Goal: Communication & Community: Answer question/provide support

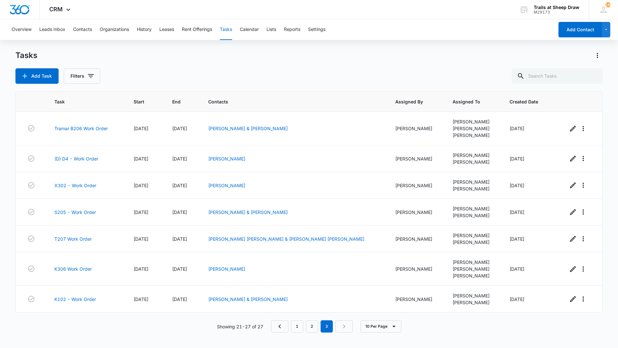
click at [374, 86] on div "Tasks Add Task Filters Task Start End Contacts Assigned By Assigned To Created …" at bounding box center [308, 198] width 587 height 297
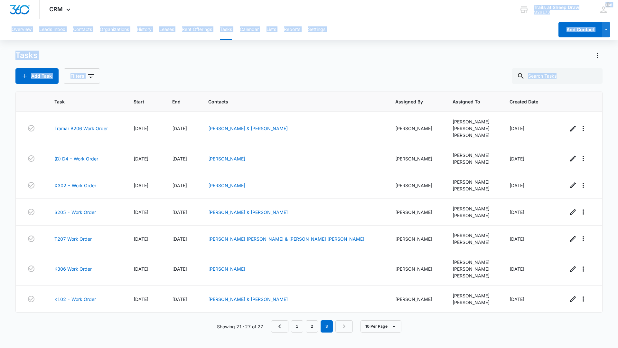
drag, startPoint x: 158, startPoint y: 7, endPoint x: 199, endPoint y: 81, distance: 85.0
click at [199, 81] on div "CRM Apps Websites Forms CRM Files Brand Settings Trails at Sheep Draw M29173 Yo…" at bounding box center [309, 173] width 618 height 347
drag, startPoint x: 199, startPoint y: 81, endPoint x: 231, endPoint y: 15, distance: 74.1
click at [231, 15] on div "CRM Apps Websites Forms CRM Files Brand Settings Trails at Sheep Draw M29173 Yo…" at bounding box center [309, 9] width 618 height 19
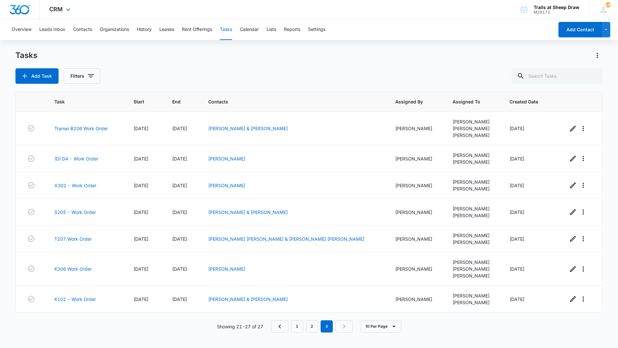
click at [64, 6] on div "CRM Apps Websites Forms CRM Files Brand Settings" at bounding box center [61, 9] width 42 height 19
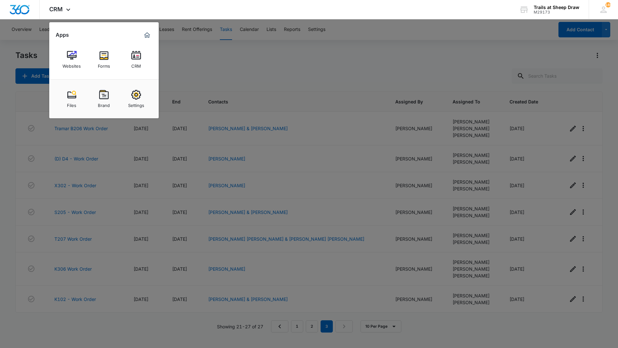
click at [137, 58] on img at bounding box center [136, 56] width 10 height 10
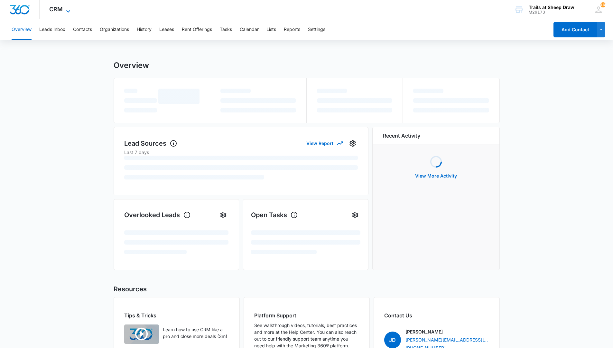
click at [54, 10] on span "CRM" at bounding box center [56, 9] width 14 height 7
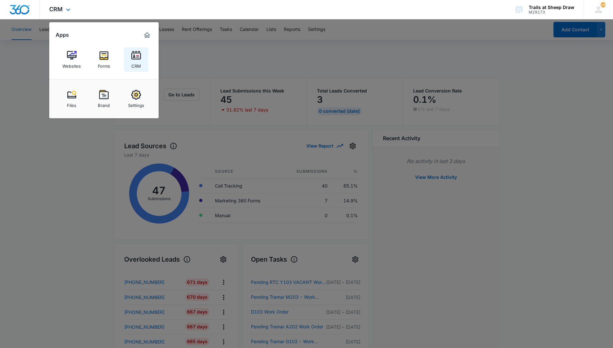
click at [137, 59] on img at bounding box center [136, 56] width 10 height 10
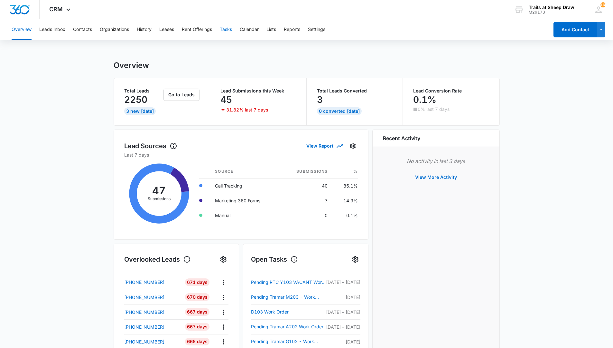
click at [228, 32] on button "Tasks" at bounding box center [226, 29] width 12 height 21
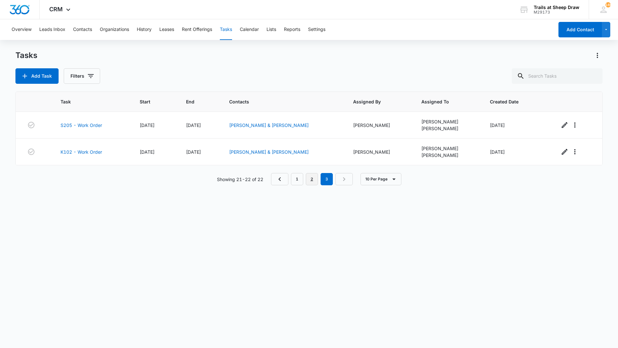
click at [317, 178] on link "2" at bounding box center [312, 179] width 12 height 12
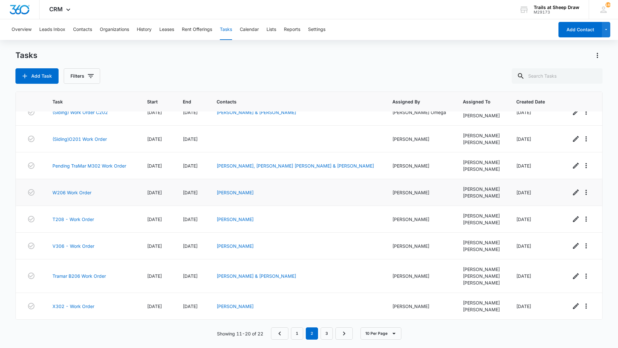
scroll to position [34, 0]
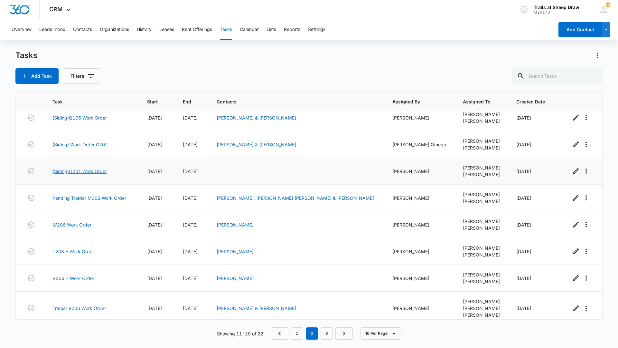
click at [99, 174] on link "(Siding)O201 Work Order" at bounding box center [79, 171] width 54 height 7
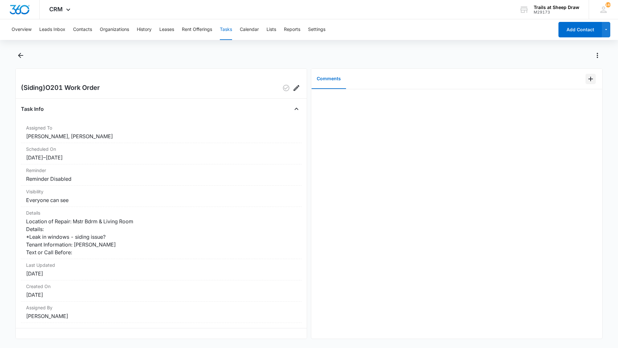
click at [587, 77] on icon "Add Comment" at bounding box center [591, 79] width 8 height 8
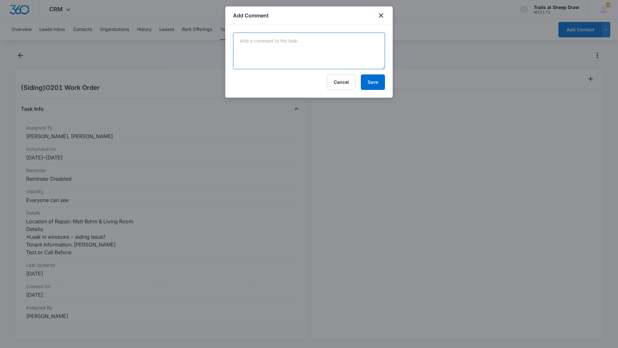
click at [257, 38] on textarea at bounding box center [309, 51] width 152 height 37
type textarea "caulked inside of window and [PERSON_NAME] got the outside repaired"
click at [366, 79] on button "Save" at bounding box center [373, 81] width 24 height 15
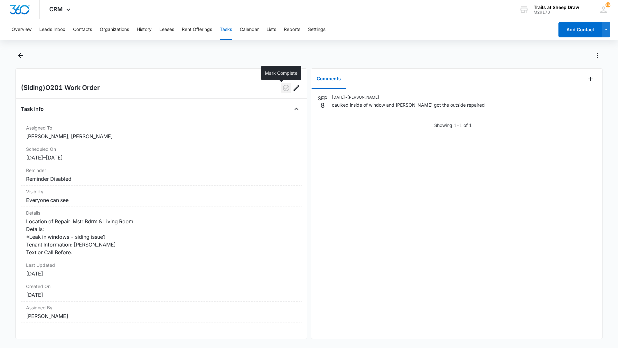
click at [282, 85] on icon "button" at bounding box center [286, 88] width 8 height 8
click at [17, 50] on div "Overview Leads Inbox Contacts Organizations History Leases Rent Offerings Tasks…" at bounding box center [309, 182] width 618 height 327
click at [19, 52] on icon "Back" at bounding box center [21, 56] width 8 height 8
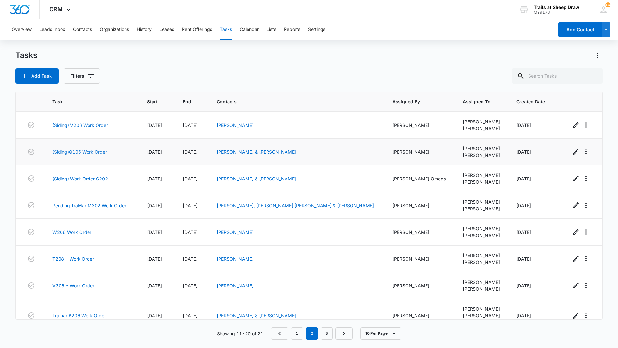
click at [99, 154] on link "(Siding)Q105 Work Order" at bounding box center [79, 151] width 54 height 7
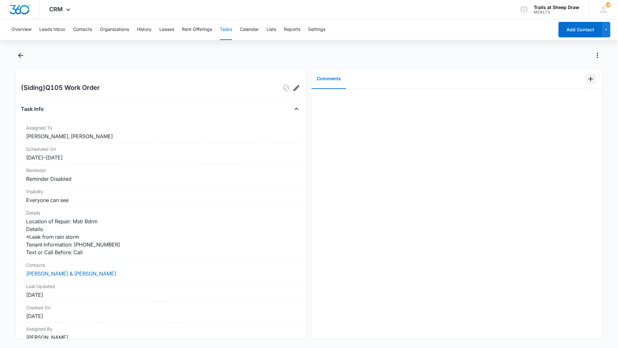
click at [587, 75] on icon "Add Comment" at bounding box center [591, 79] width 8 height 8
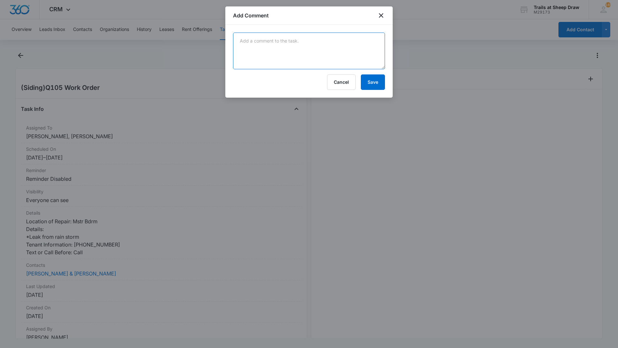
click at [329, 38] on textarea at bounding box center [309, 51] width 152 height 37
type textarea "caulked inside window no damaged to drywall, [PERSON_NAME] got outside repaired"
click at [383, 80] on button "Save" at bounding box center [373, 81] width 24 height 15
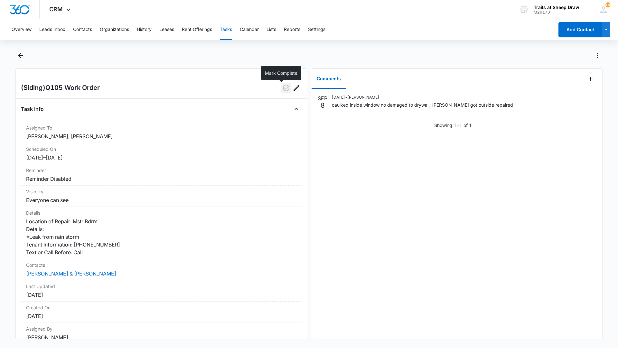
click at [283, 88] on icon "button" at bounding box center [286, 88] width 8 height 8
click at [20, 56] on icon "Back" at bounding box center [21, 56] width 8 height 8
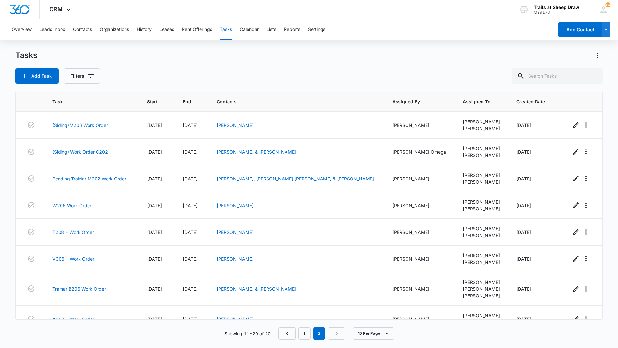
click at [302, 326] on div "Task Start End Contacts Assigned By Assigned To Created Date (Siding) V206 Work…" at bounding box center [308, 215] width 587 height 248
click at [305, 328] on link "1" at bounding box center [304, 333] width 12 height 12
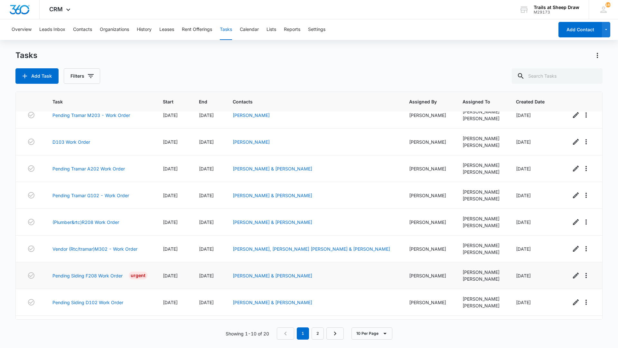
scroll to position [60, 0]
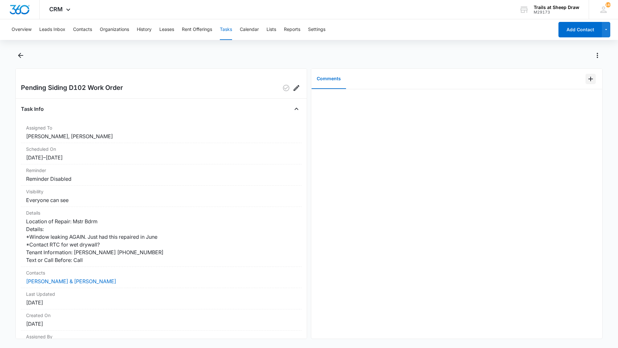
click at [587, 80] on icon "Add Comment" at bounding box center [591, 79] width 8 height 8
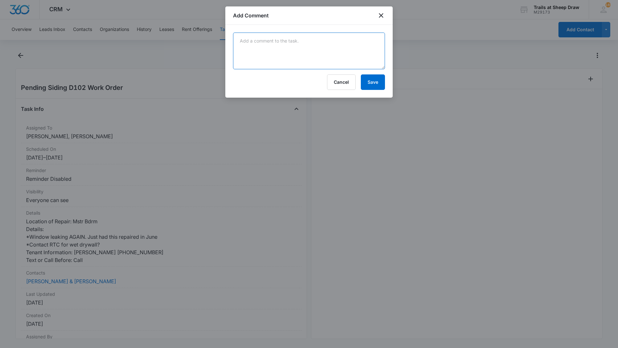
click at [294, 46] on textarea at bounding box center [309, 51] width 152 height 37
type textarea "caulked window inside no drywall damage, siders got outside repaired"
click at [384, 84] on button "Save" at bounding box center [373, 81] width 24 height 15
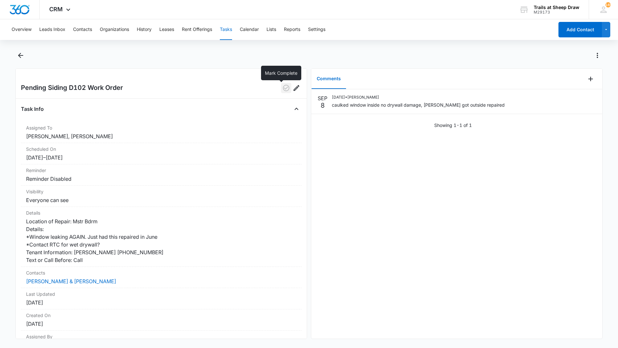
click at [283, 85] on icon "button" at bounding box center [286, 88] width 6 height 6
click at [22, 55] on icon "Back" at bounding box center [20, 55] width 5 height 5
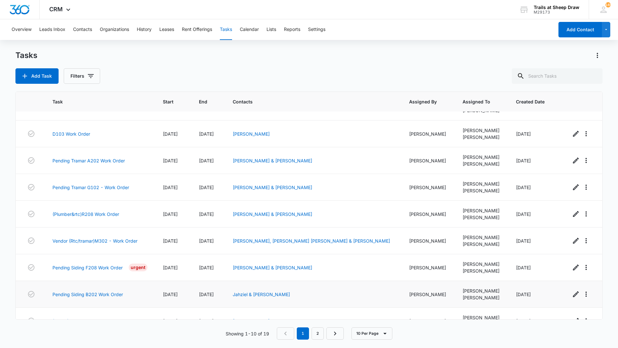
scroll to position [60, 0]
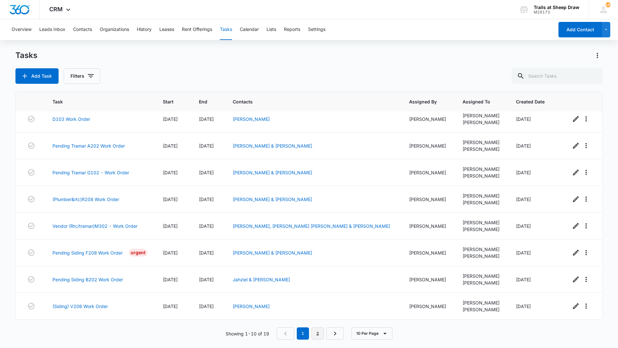
click at [313, 330] on link "2" at bounding box center [318, 333] width 12 height 12
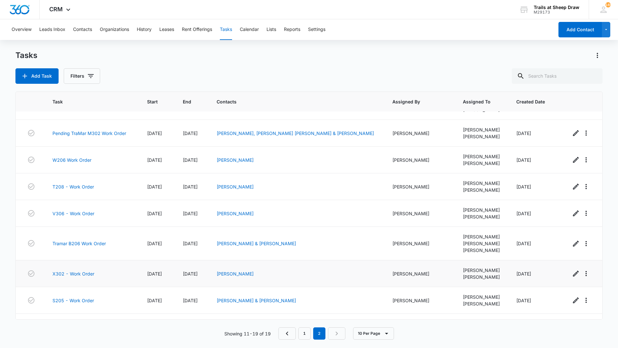
scroll to position [0, 0]
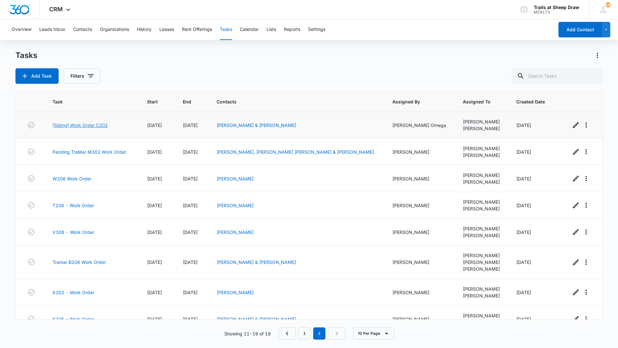
click at [78, 123] on link "(Siding) Work Order C202" at bounding box center [79, 125] width 55 height 7
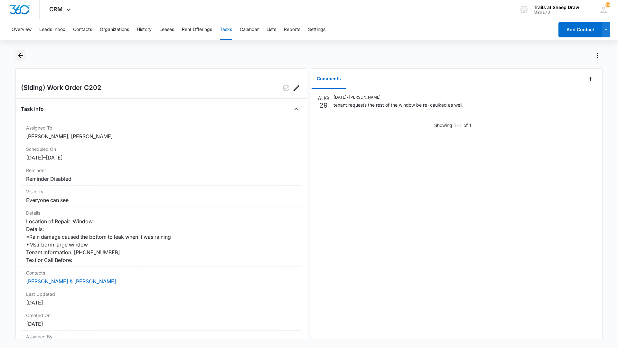
click at [19, 59] on button "Back" at bounding box center [20, 55] width 10 height 10
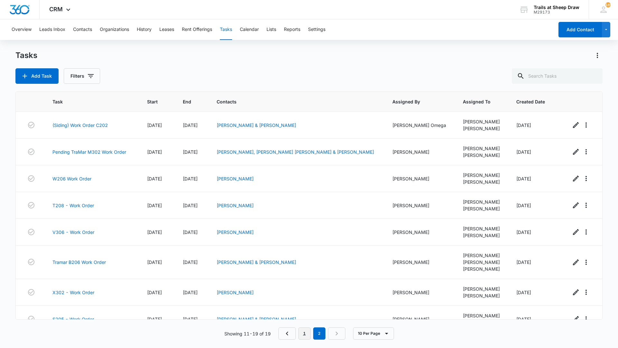
click at [310, 333] on link "1" at bounding box center [304, 333] width 12 height 12
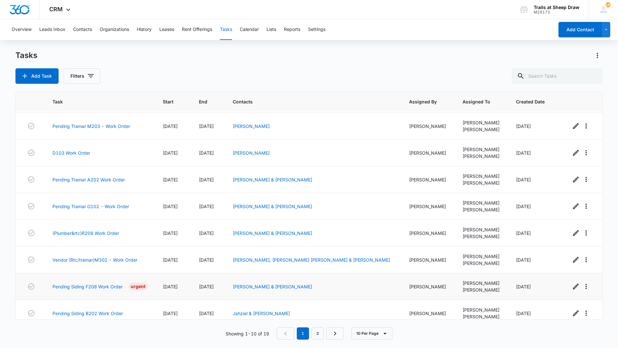
scroll to position [60, 0]
